Goal: Check status: Check status

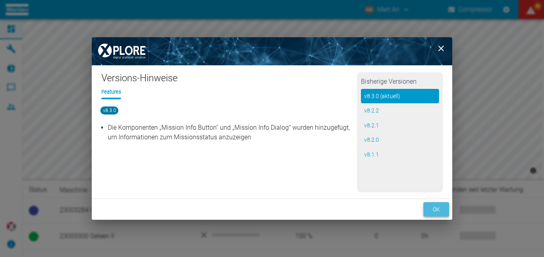
click at [439, 207] on button "ok" at bounding box center [436, 209] width 26 height 15
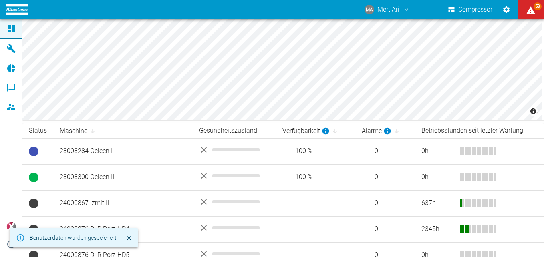
scroll to position [117, 0]
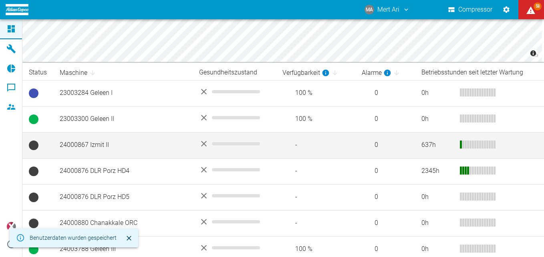
click at [121, 144] on td "24000867 Izmit II" at bounding box center [122, 145] width 139 height 26
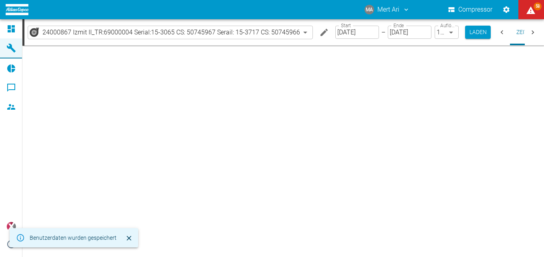
type input "2min"
